Goal: Entertainment & Leisure: Consume media (video, audio)

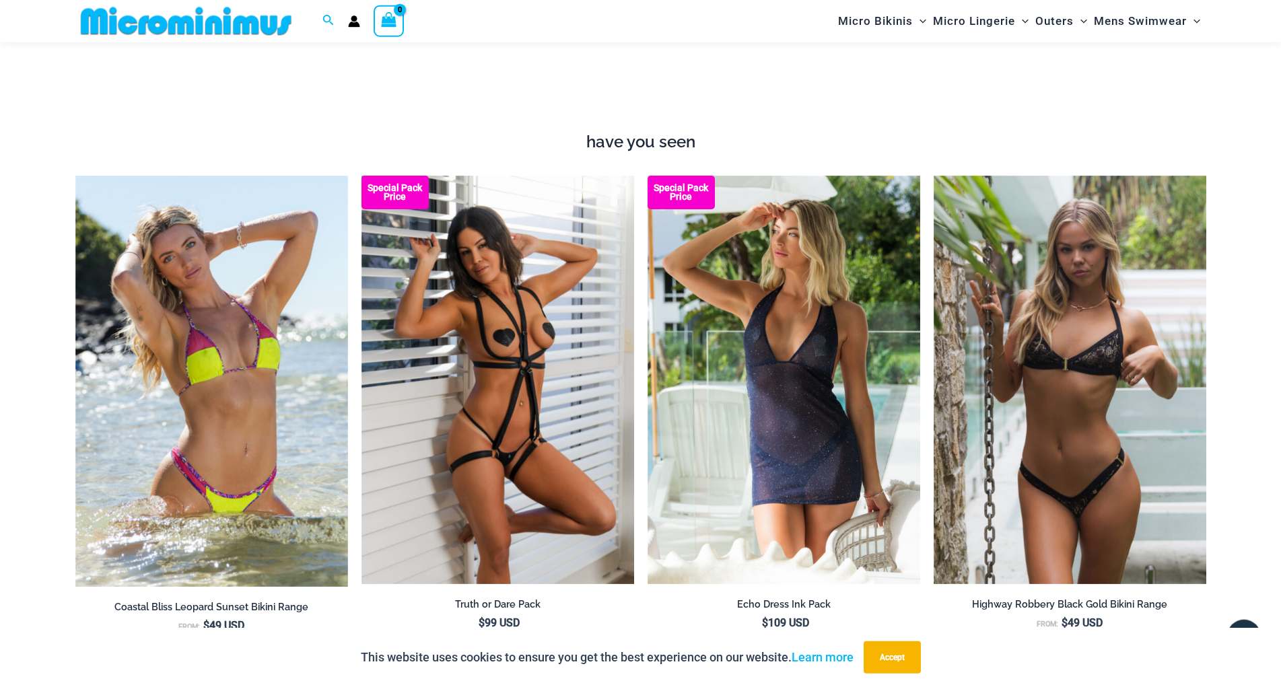
scroll to position [1293, 0]
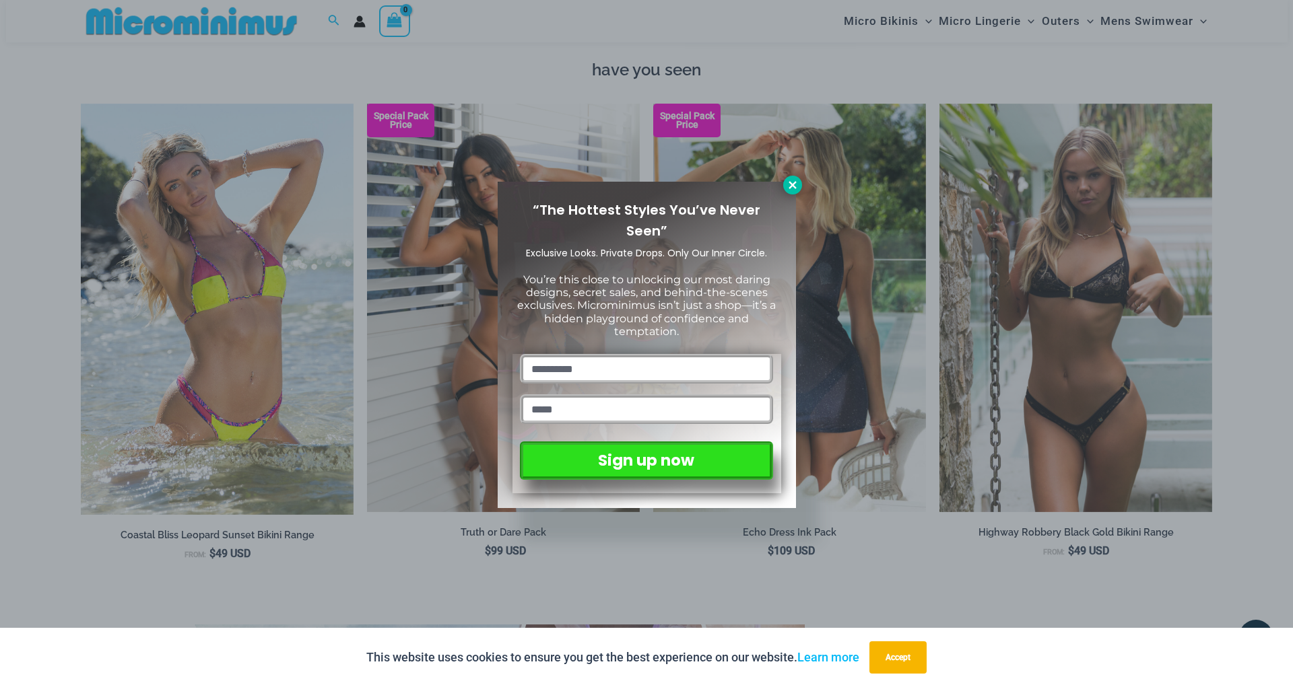
click at [797, 178] on button at bounding box center [792, 185] width 19 height 19
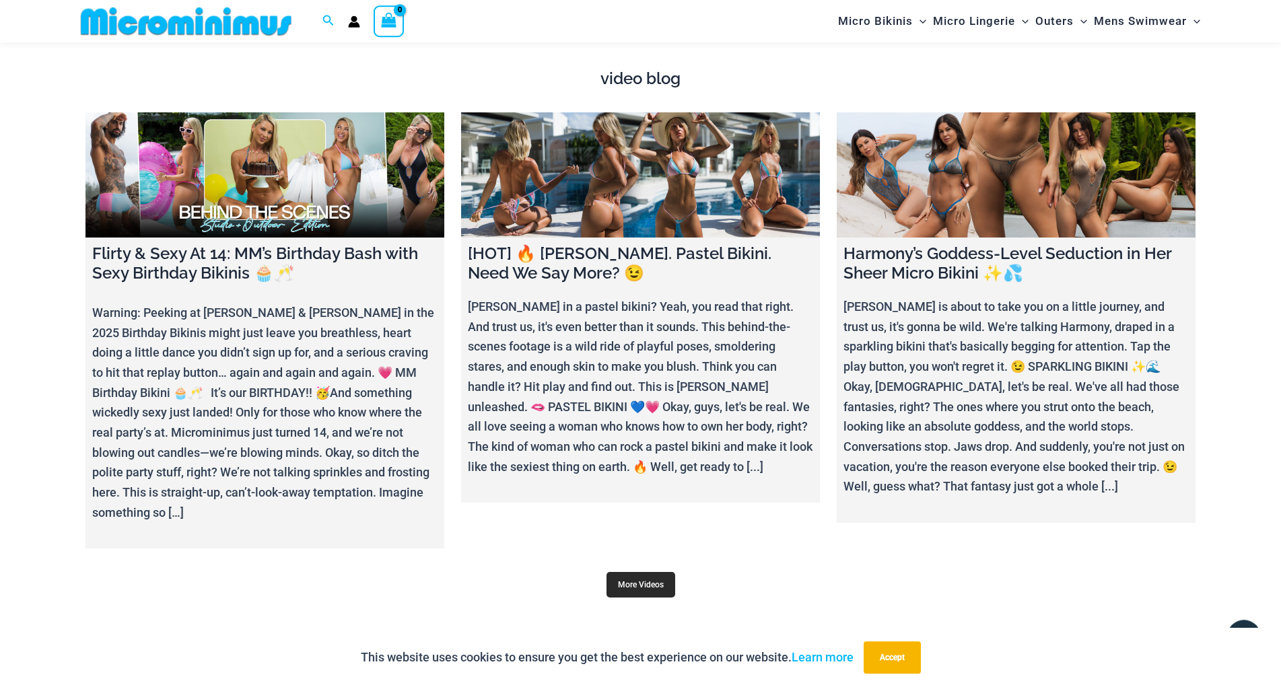
scroll to position [4864, 0]
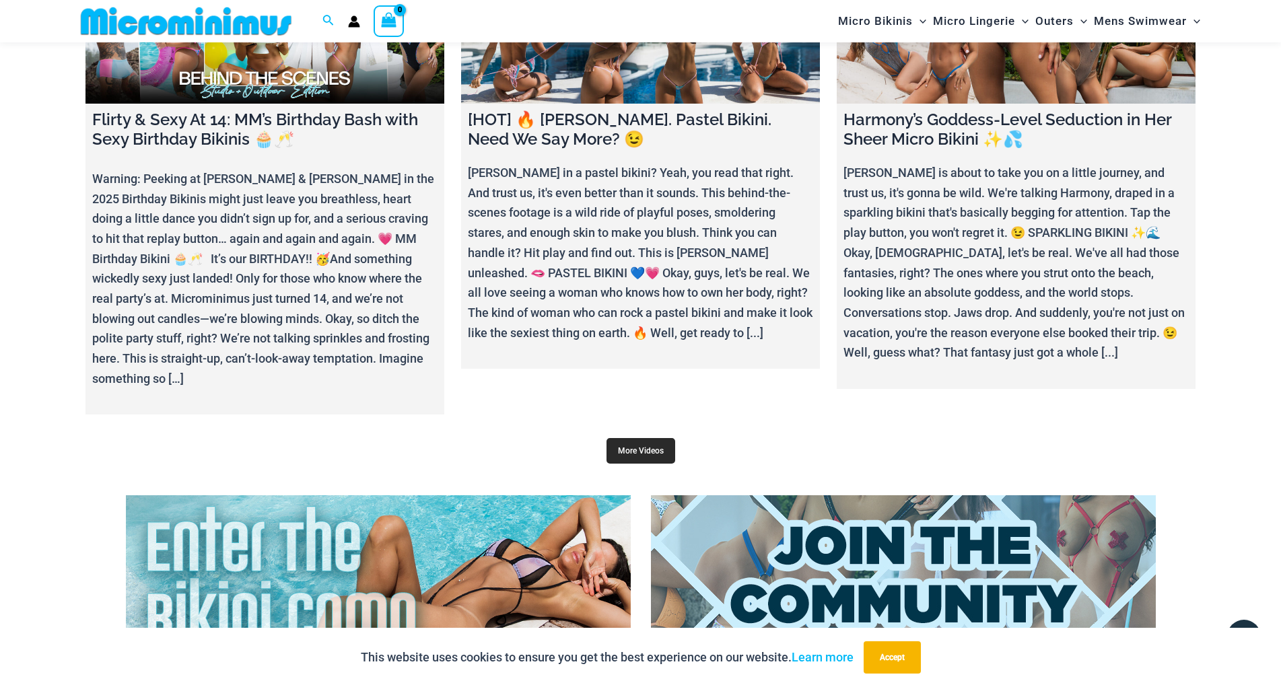
click at [638, 438] on link "More Videos" at bounding box center [641, 451] width 69 height 26
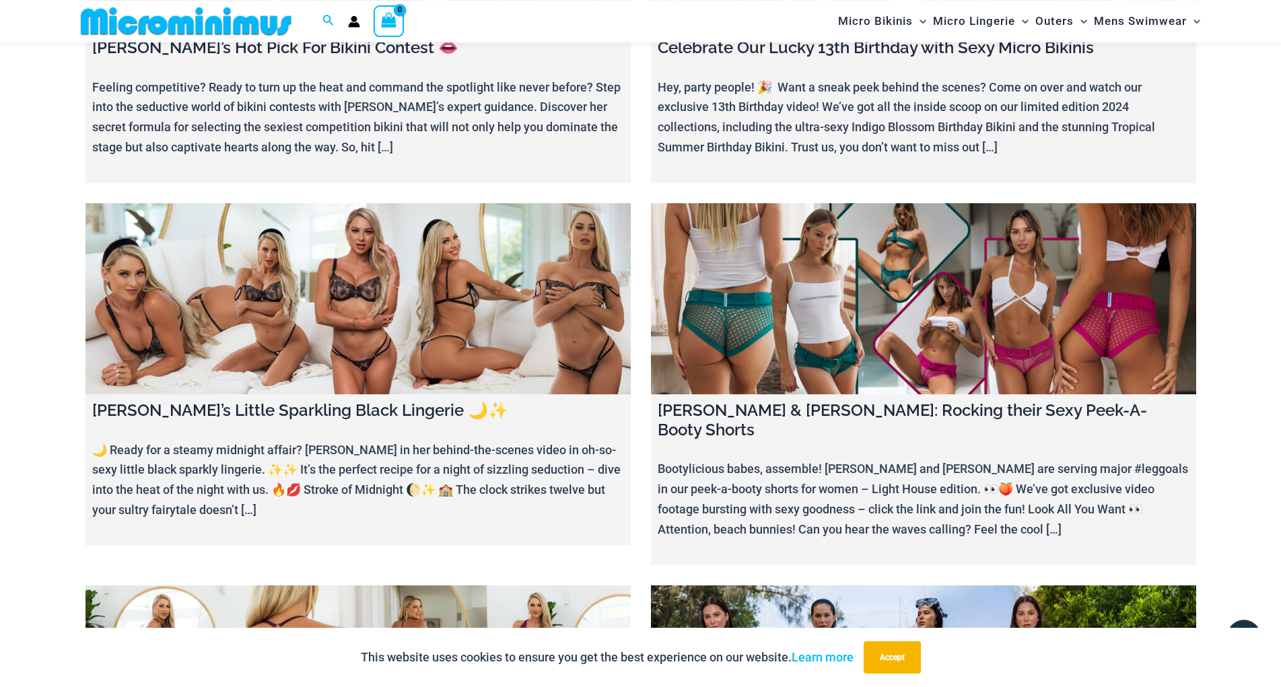
scroll to position [3902, 0]
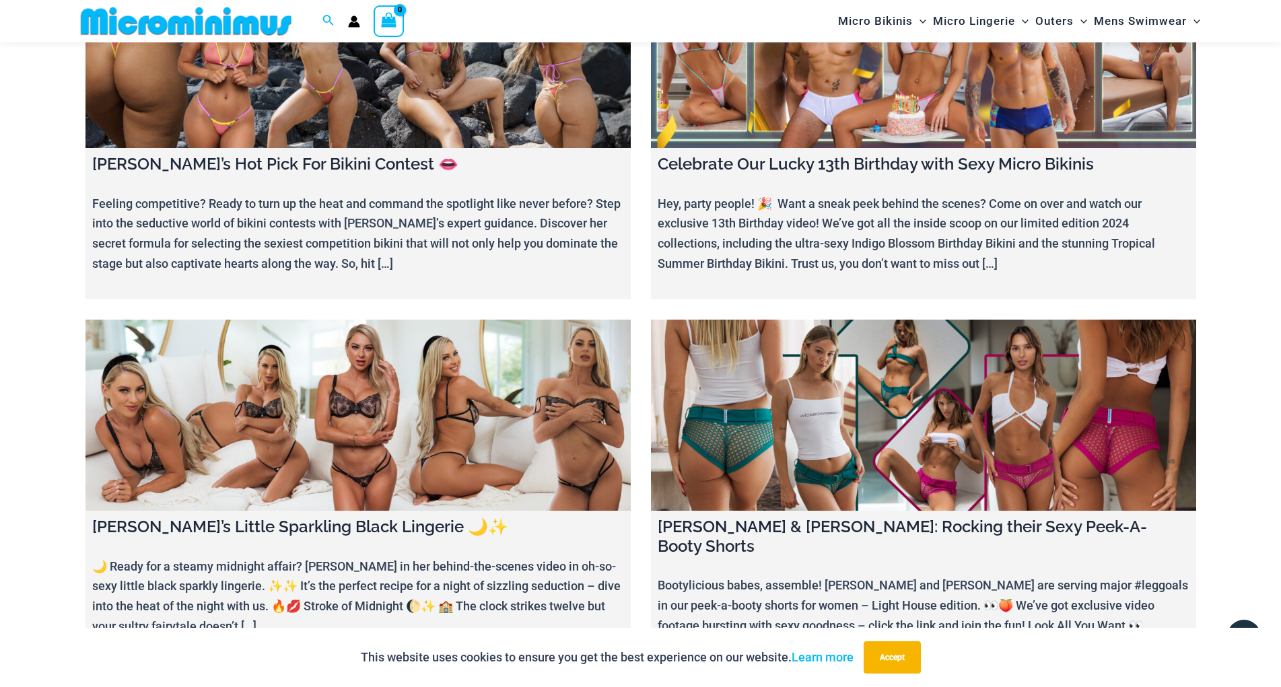
click at [898, 368] on link at bounding box center [923, 415] width 545 height 191
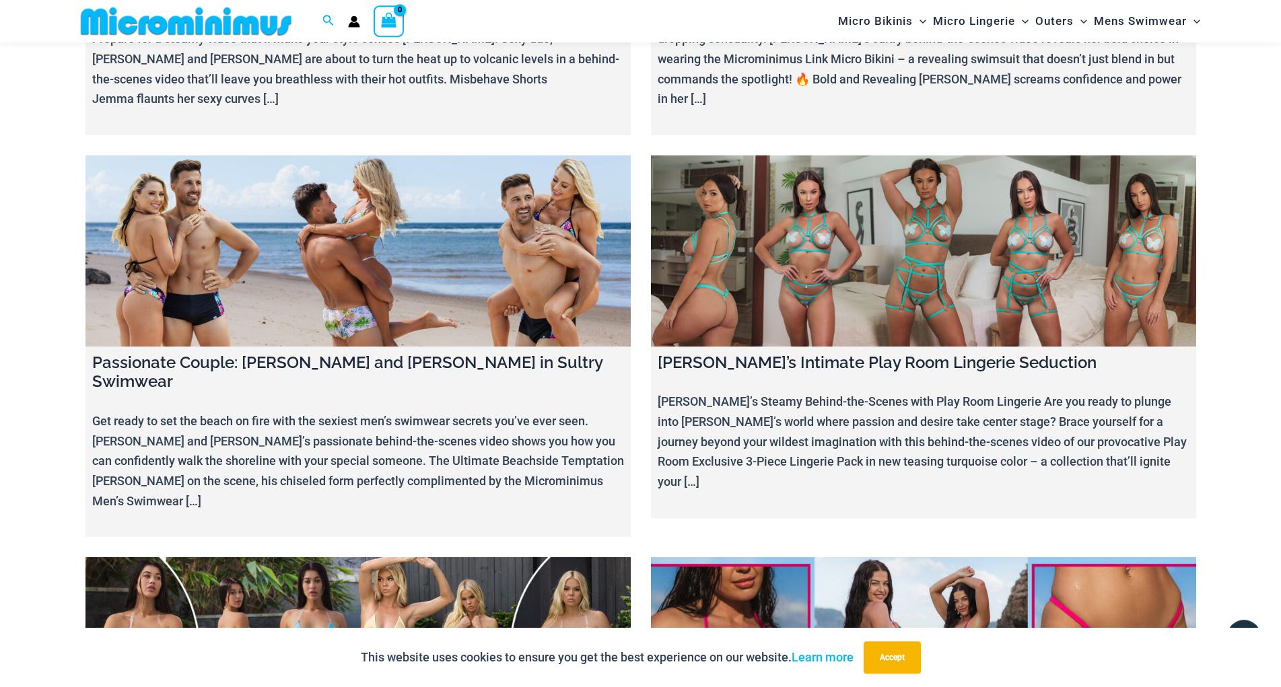
scroll to position [9053, 0]
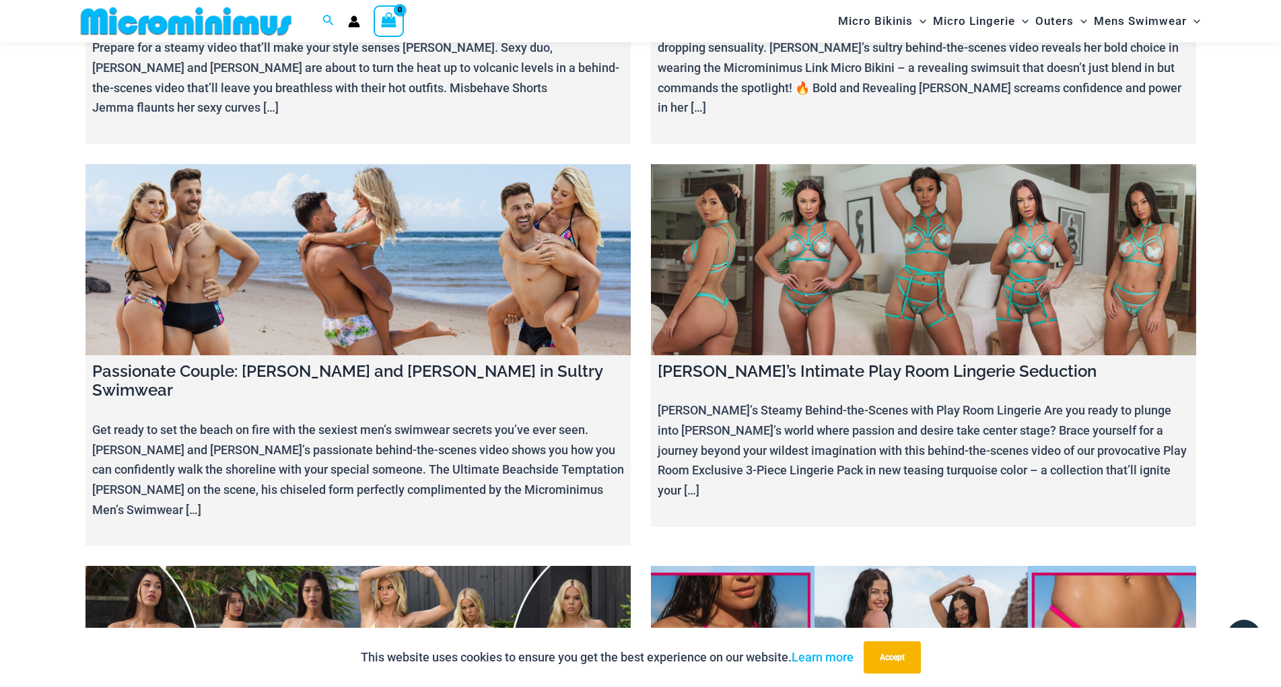
click at [417, 566] on link at bounding box center [358, 661] width 545 height 191
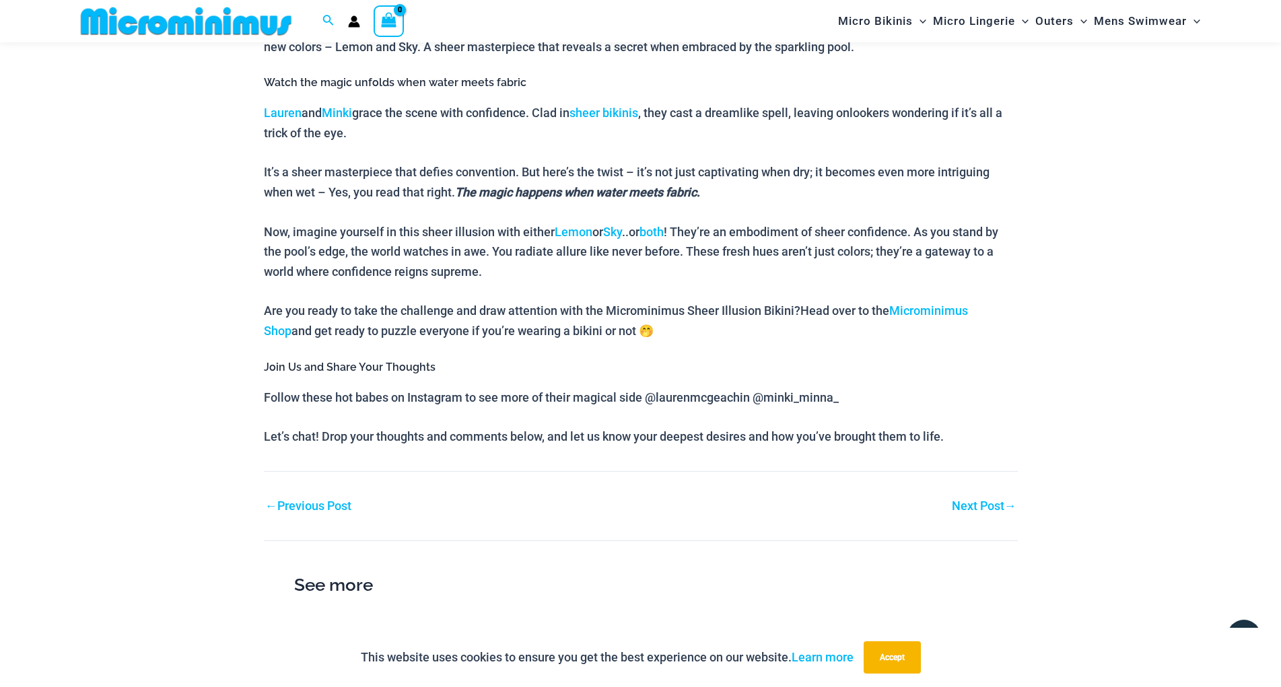
scroll to position [393, 0]
